Goal: Check status

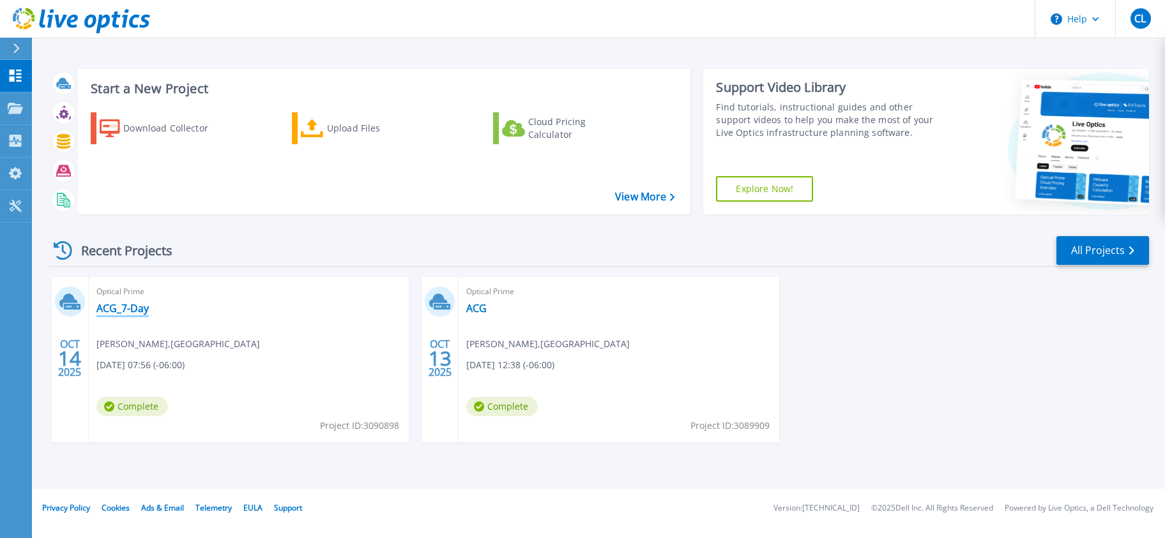
click at [115, 311] on link "ACG_7-Day" at bounding box center [122, 308] width 52 height 13
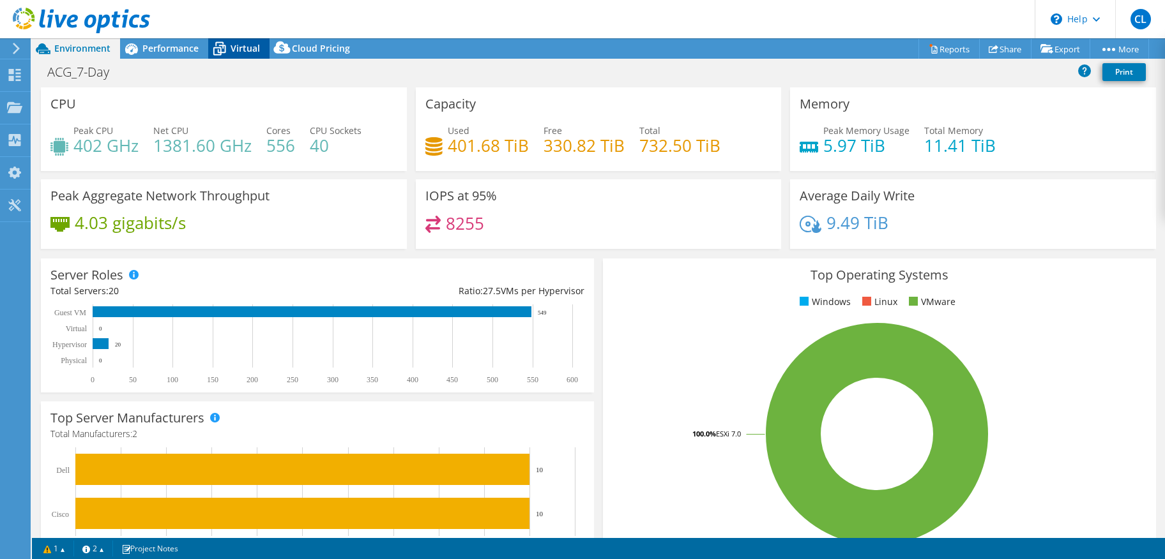
click at [237, 45] on span "Virtual" at bounding box center [245, 48] width 29 height 12
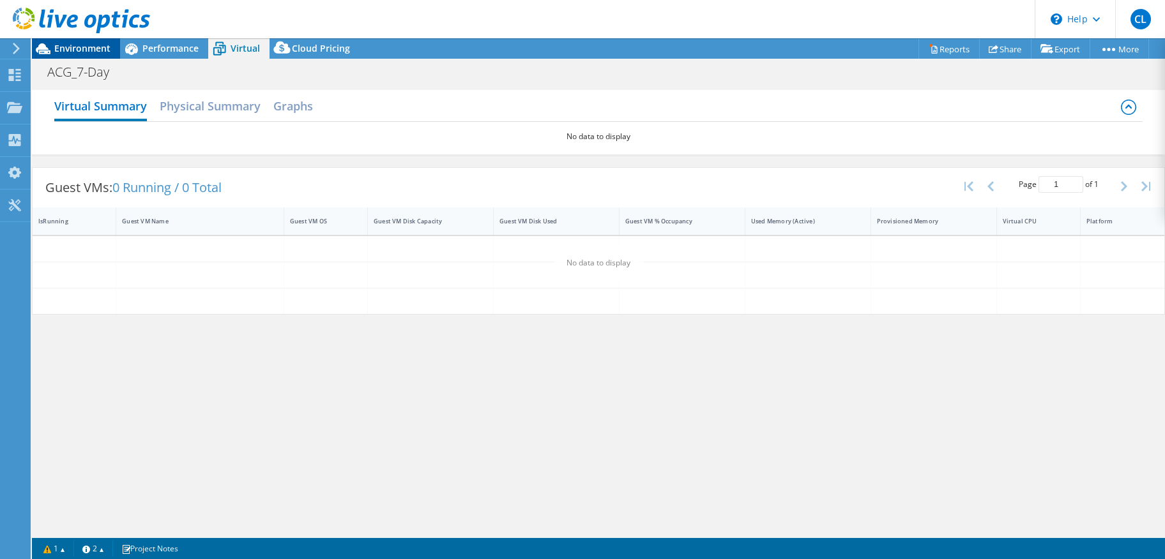
click at [77, 48] on span "Environment" at bounding box center [82, 48] width 56 height 12
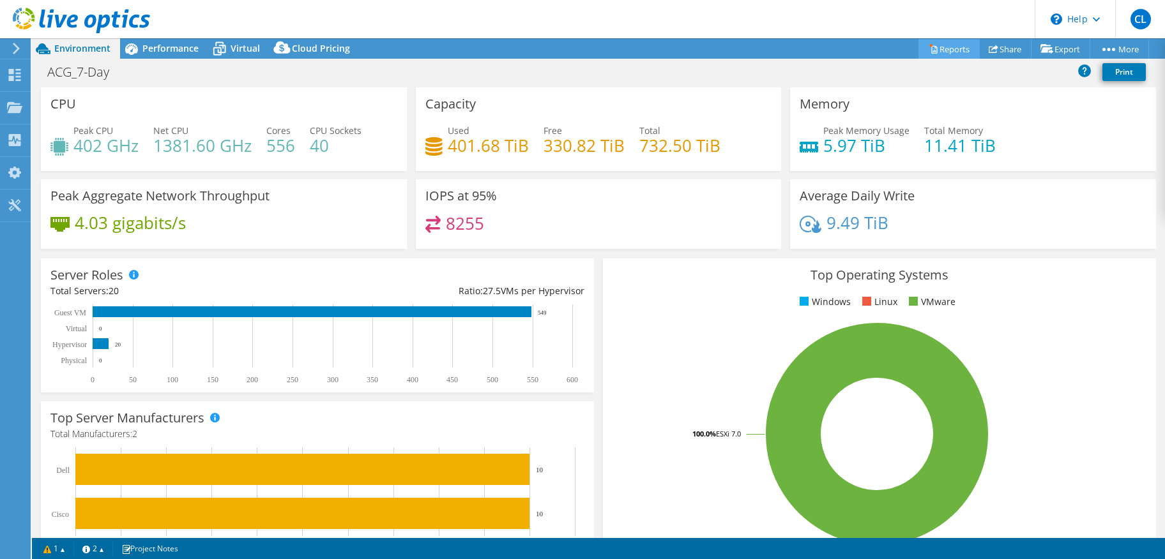
click at [942, 50] on link "Reports" at bounding box center [948, 49] width 61 height 20
